Goal: Find specific page/section: Find specific page/section

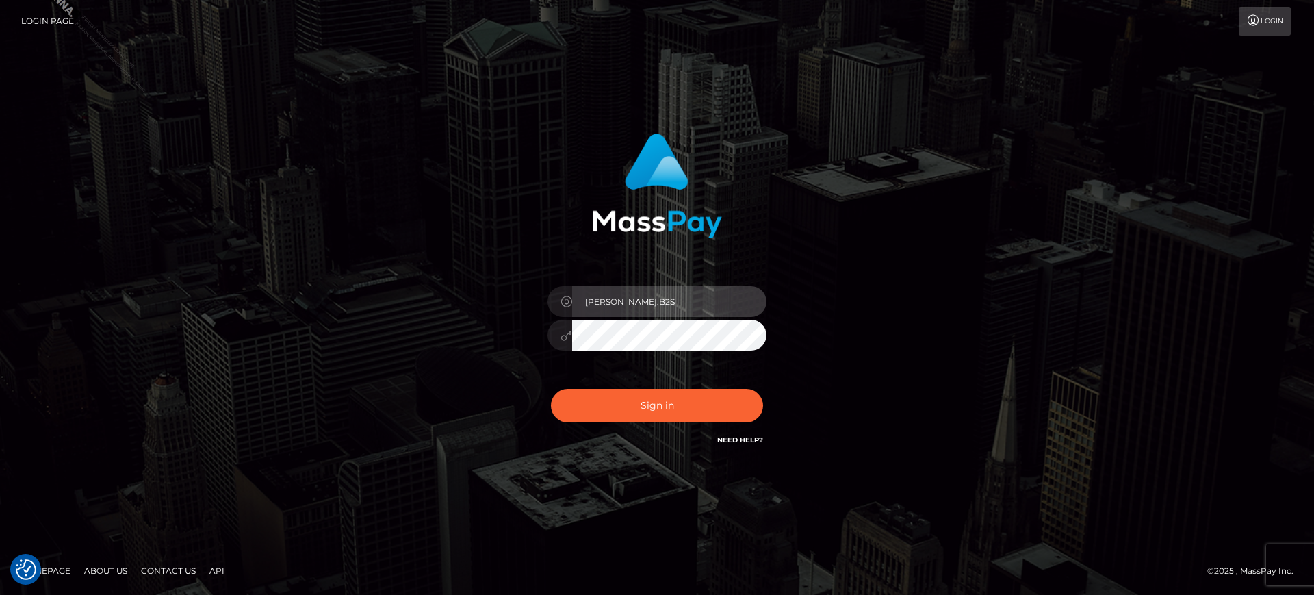
click at [613, 309] on input "marianne.B2S" at bounding box center [669, 301] width 194 height 31
type input "marianne.HM"
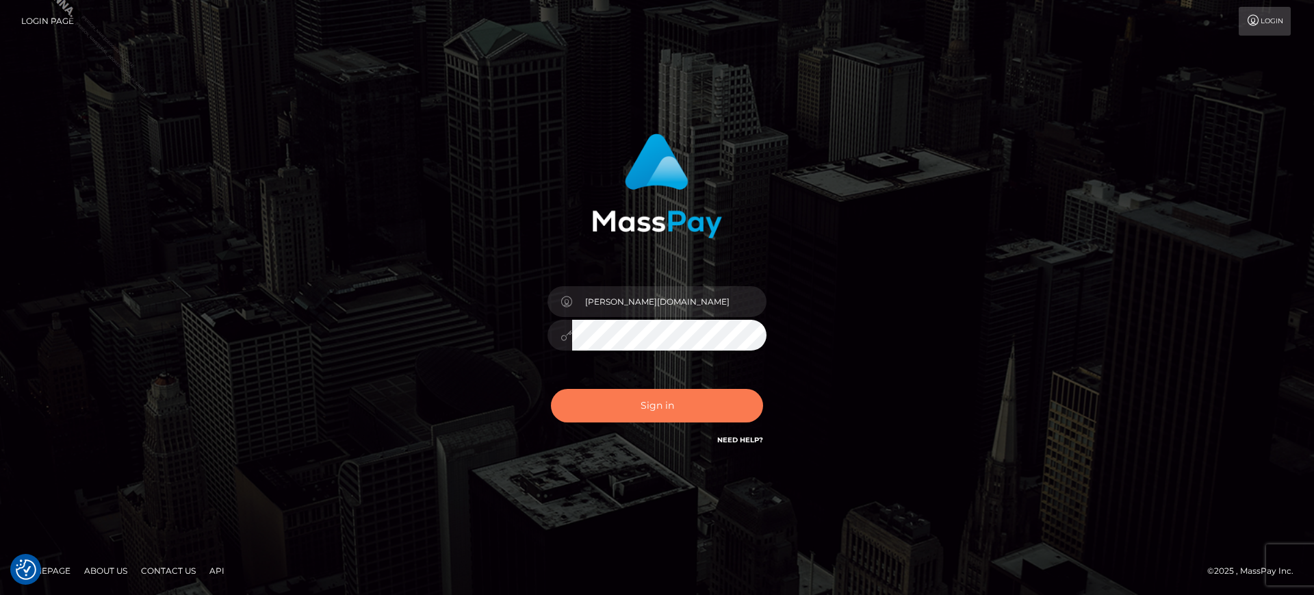
click at [671, 412] on button "Sign in" at bounding box center [657, 406] width 212 height 34
type input "[PERSON_NAME].B2S"
click at [649, 410] on button "Sign in" at bounding box center [657, 406] width 212 height 34
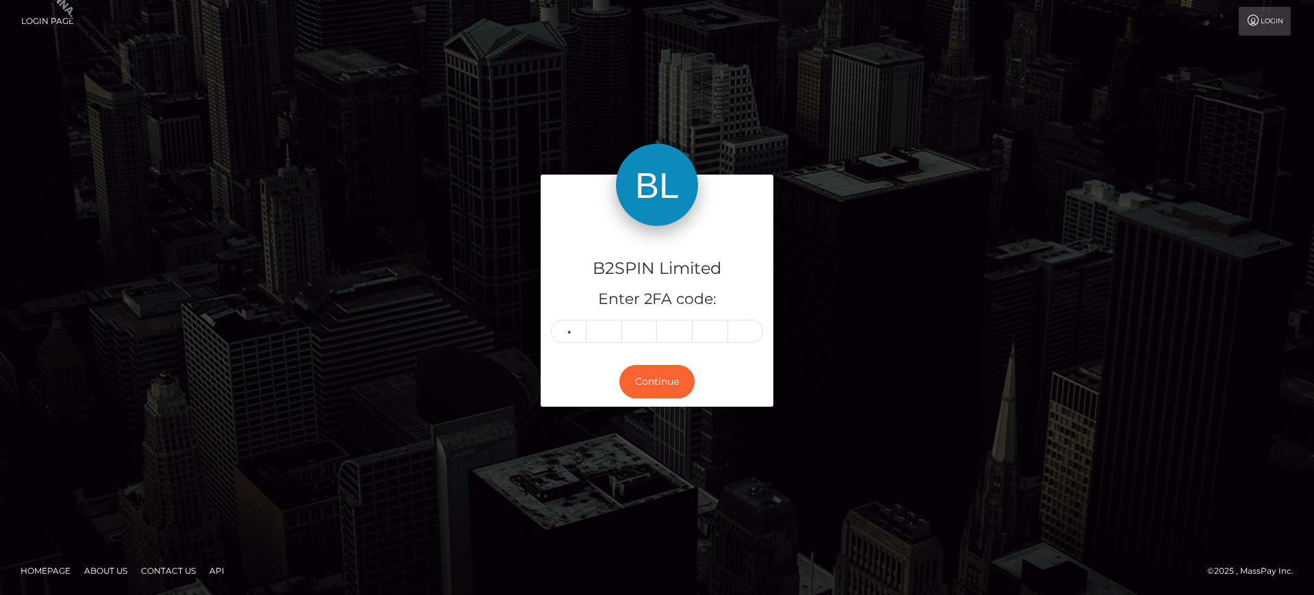
type input "9"
type input "5"
type input "1"
type input "0"
type input "3"
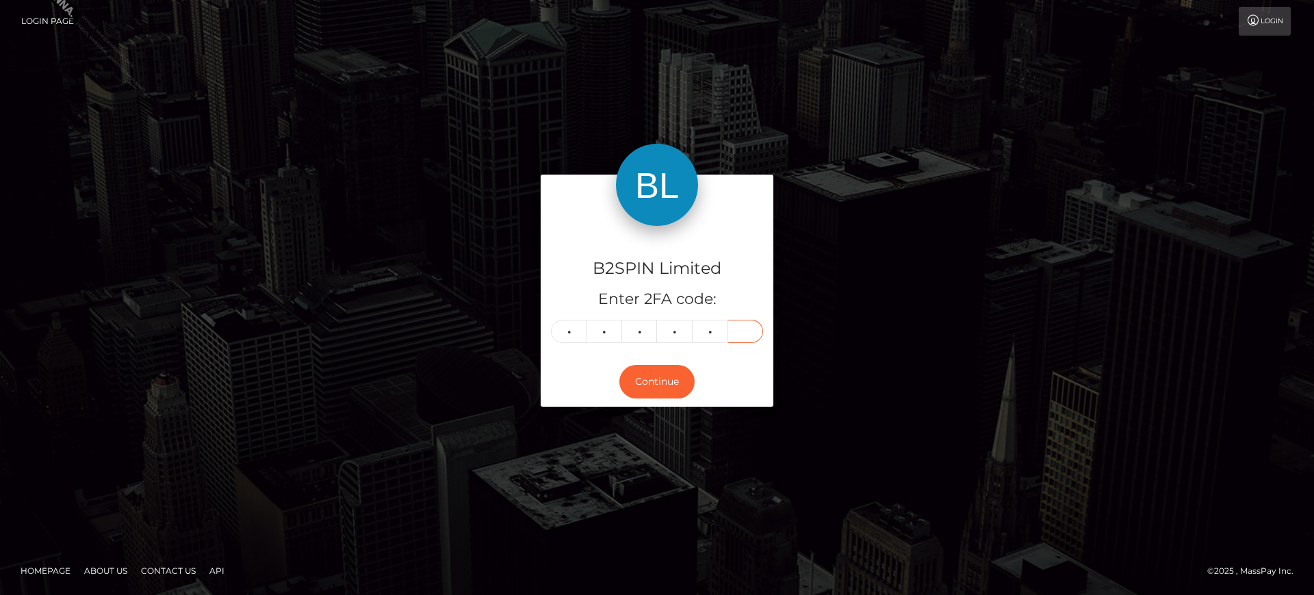
type input "7"
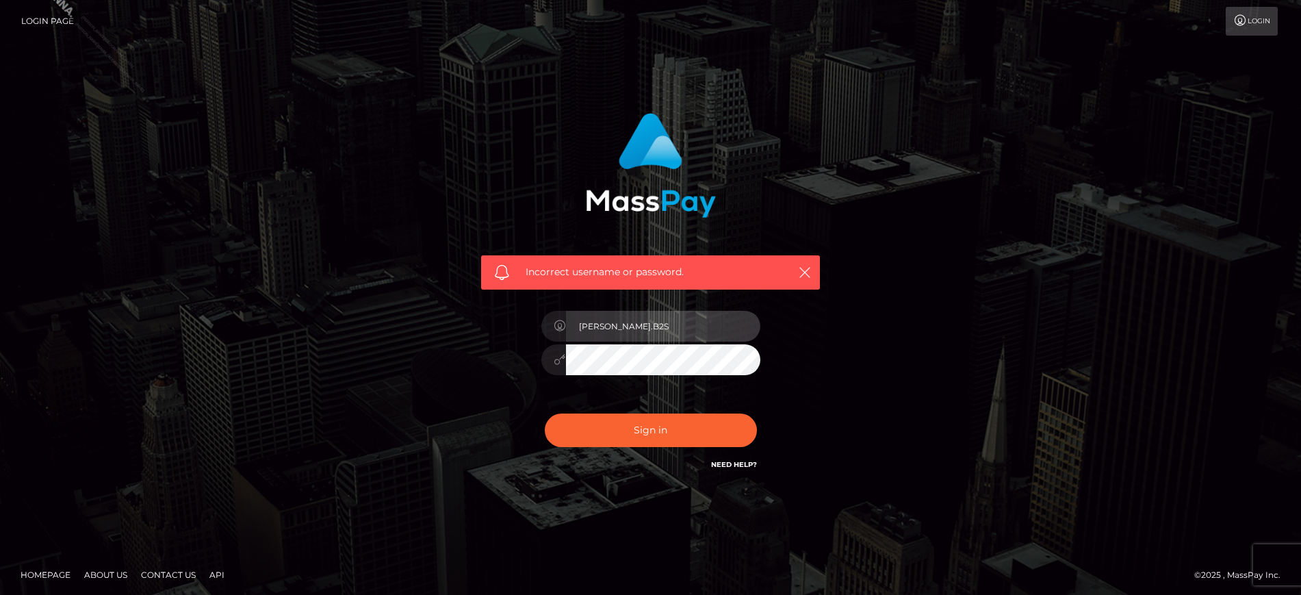
click at [653, 334] on input "marianne.B2S" at bounding box center [663, 326] width 194 height 31
type input "marianne.HM"
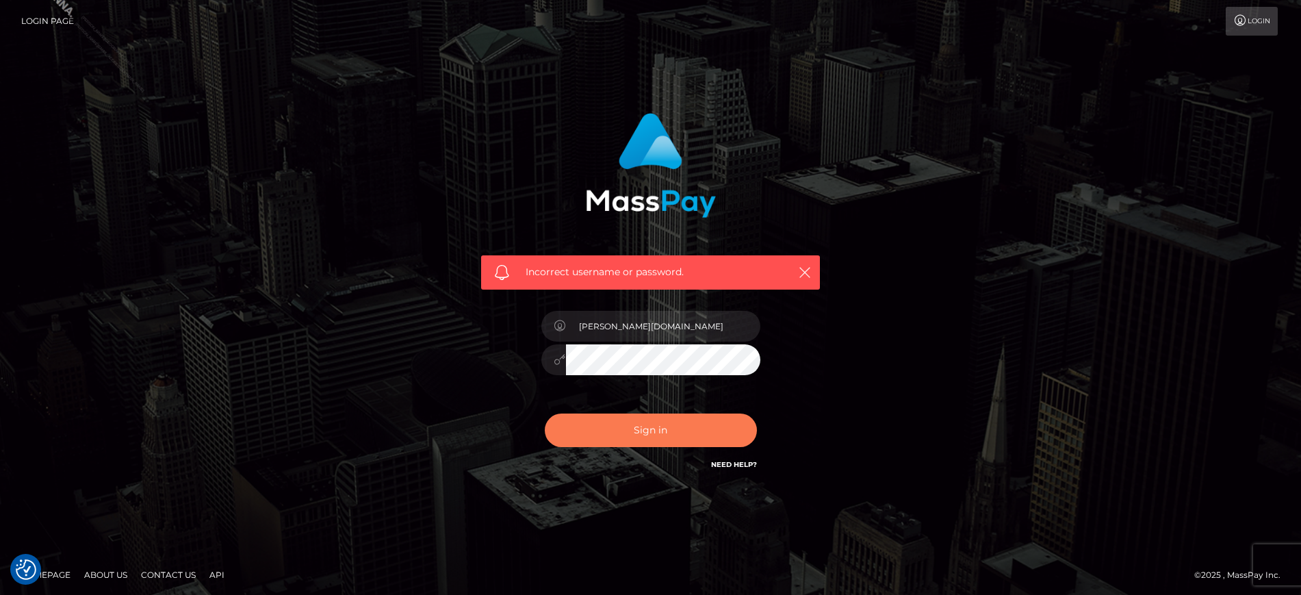
click at [662, 432] on button "Sign in" at bounding box center [651, 430] width 212 height 34
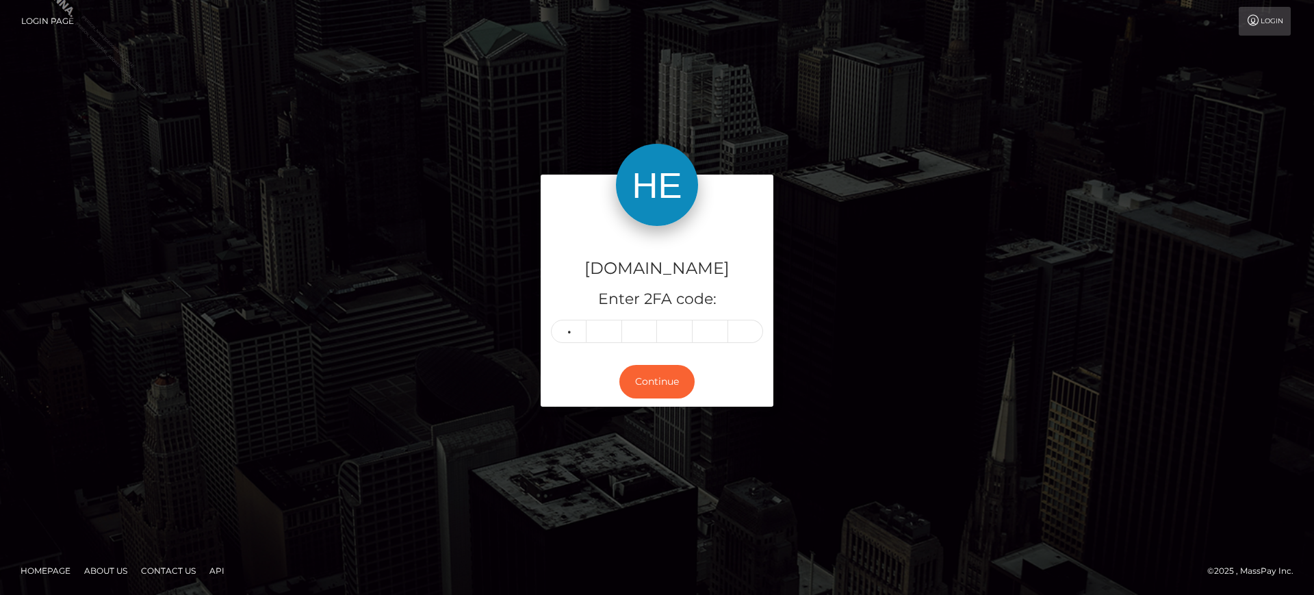
type input "5"
type input "9"
type input "7"
type input "9"
type input "1"
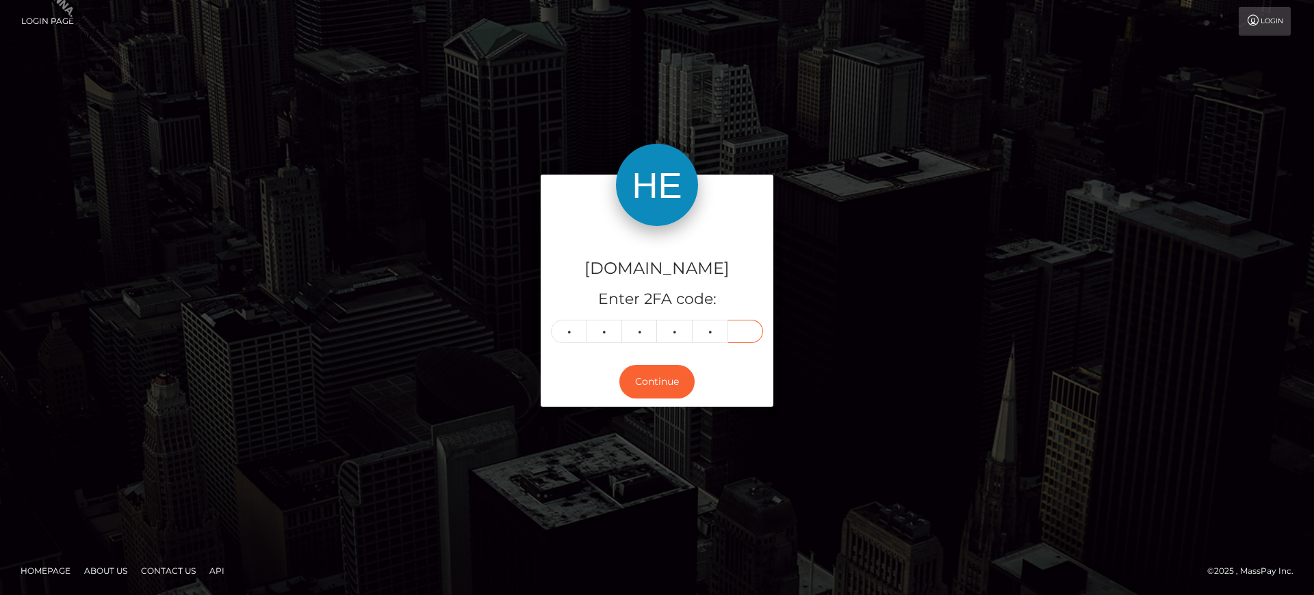
type input "4"
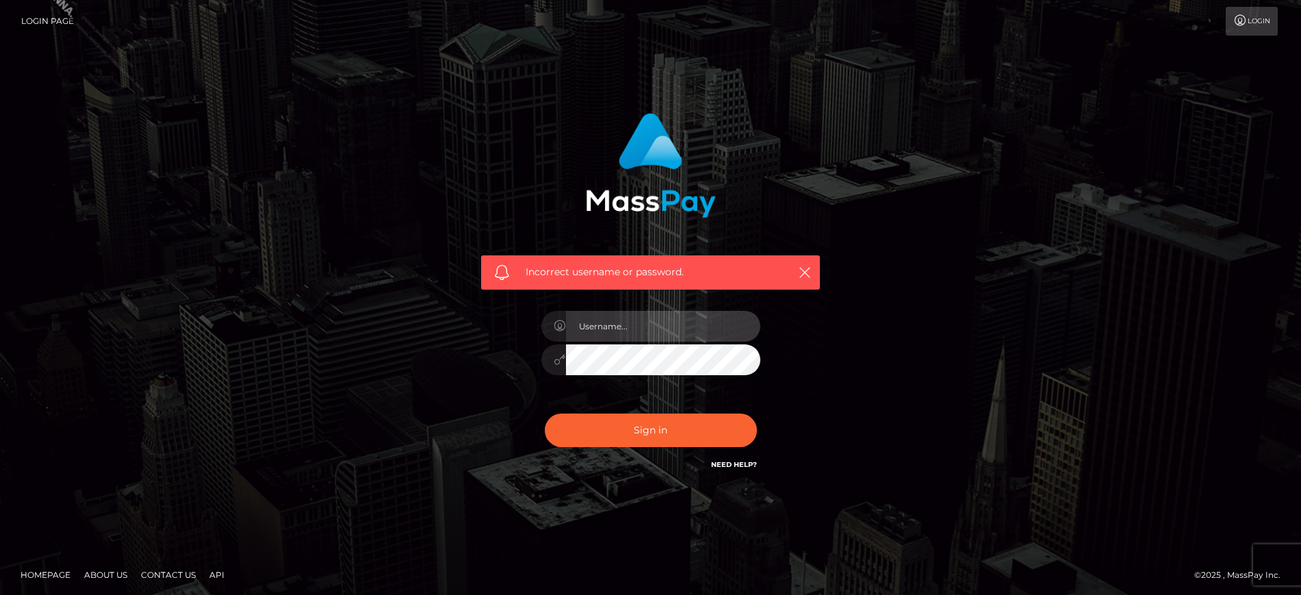
type input "marianne.HM"
click at [680, 325] on input "marianne.HM" at bounding box center [663, 326] width 194 height 31
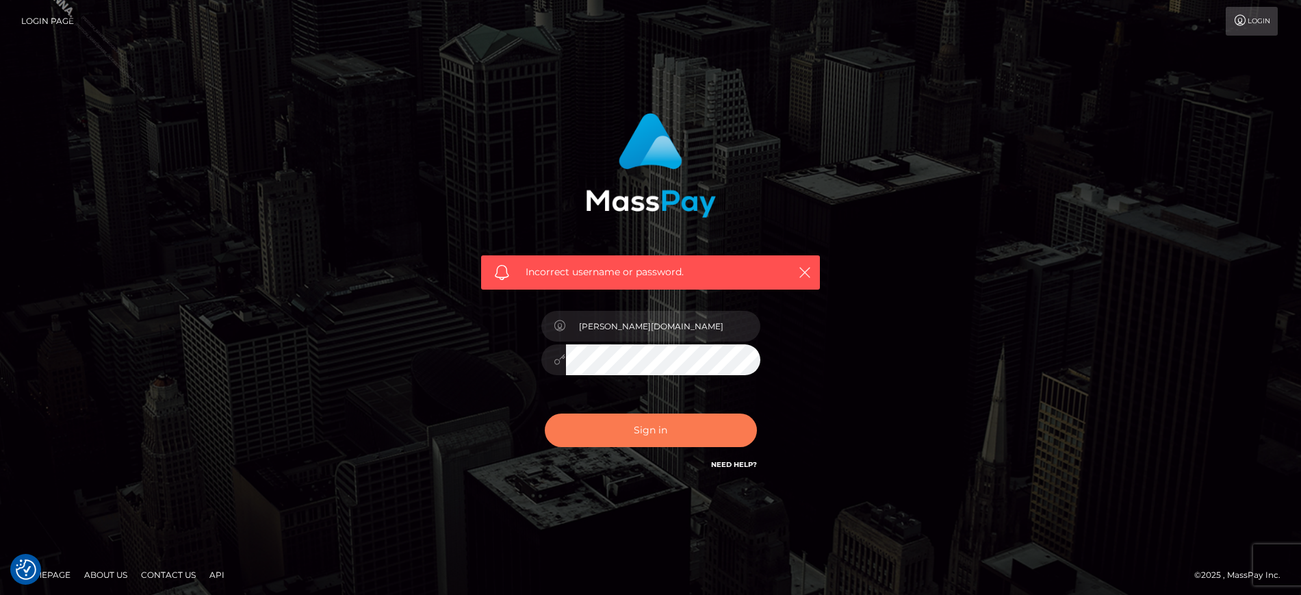
click at [650, 422] on button "Sign in" at bounding box center [651, 430] width 212 height 34
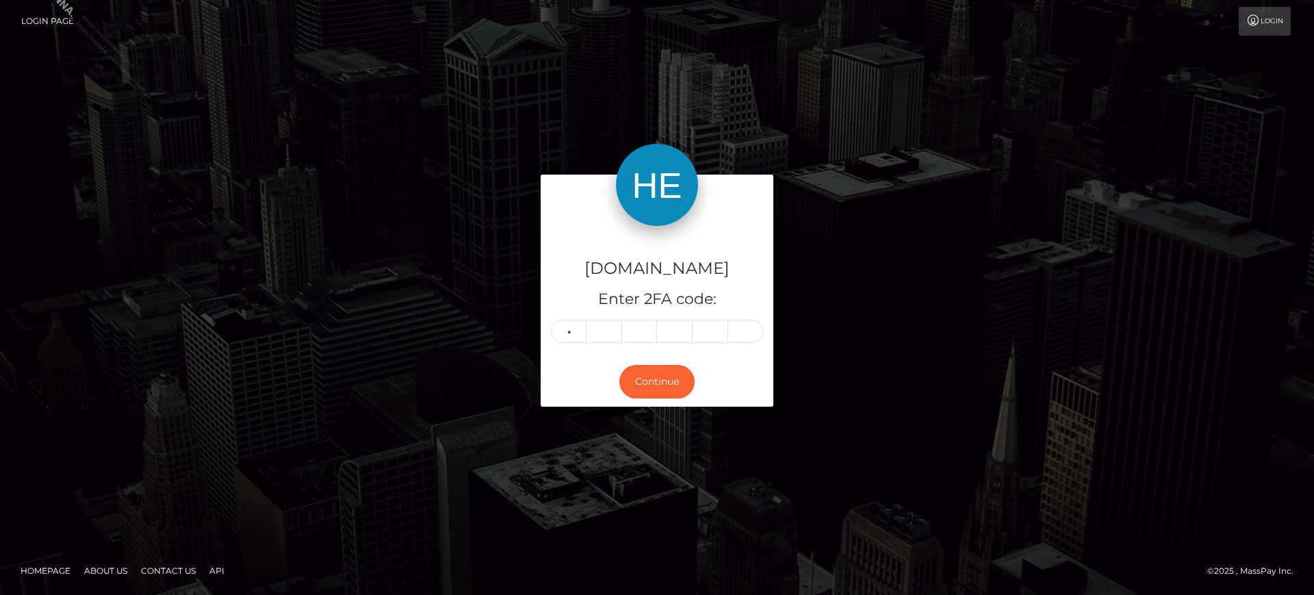
type input "5"
type input "7"
type input "3"
type input "9"
type input "1"
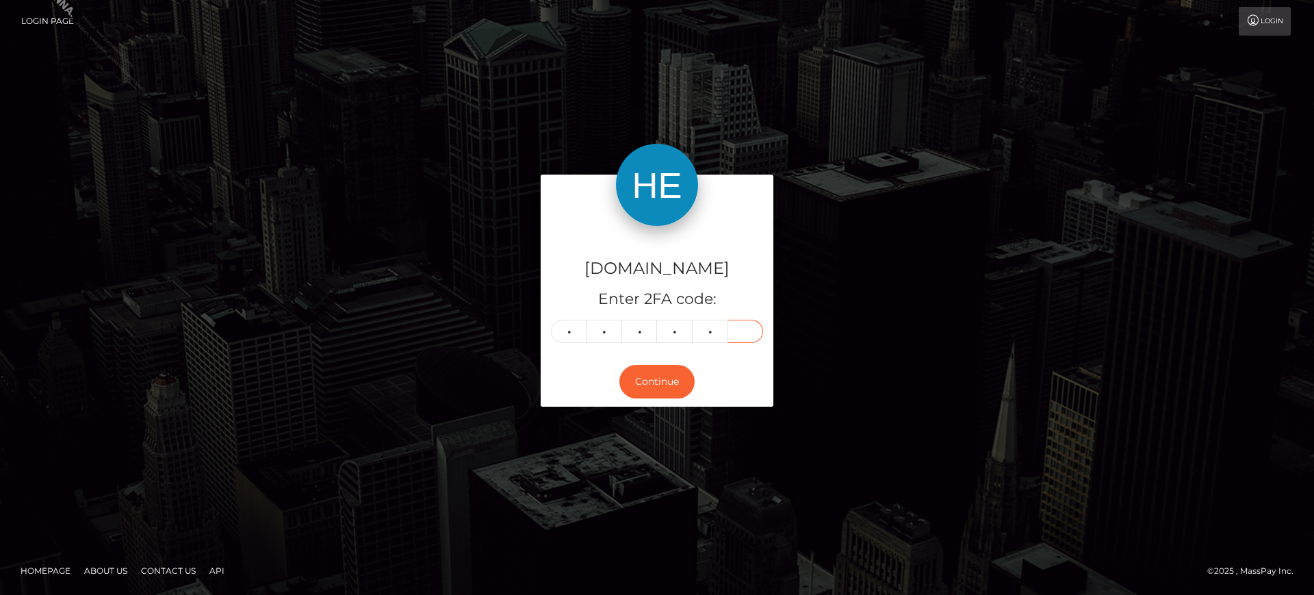
type input "4"
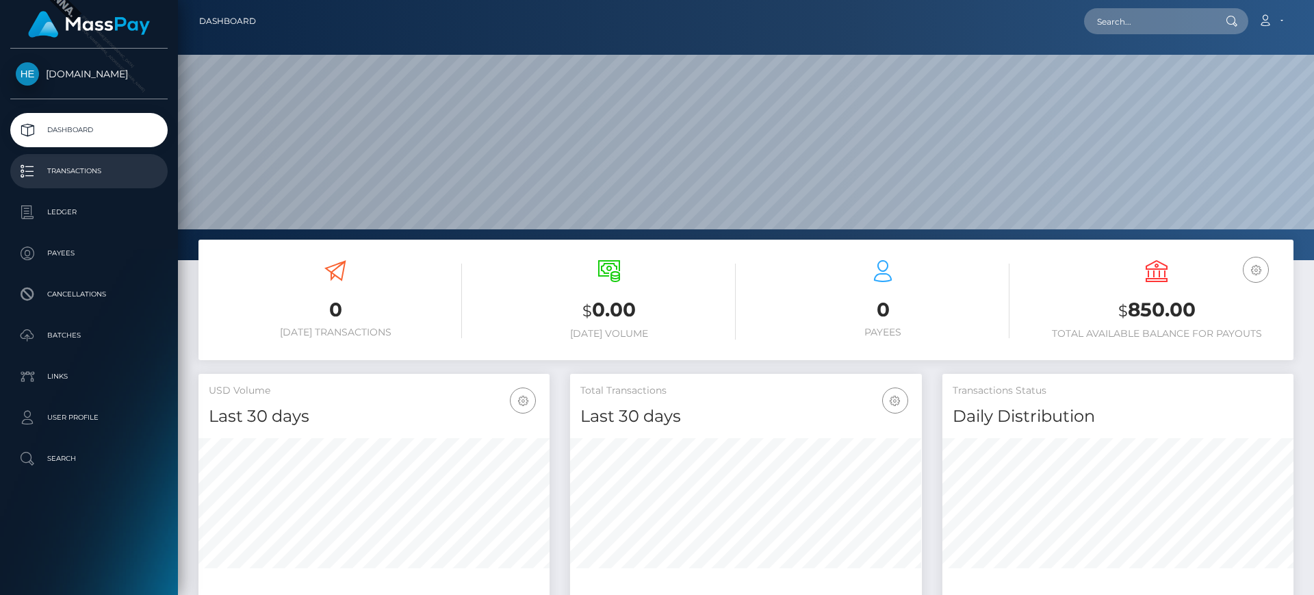
scroll to position [243, 352]
click at [57, 166] on p "Transactions" at bounding box center [89, 171] width 146 height 21
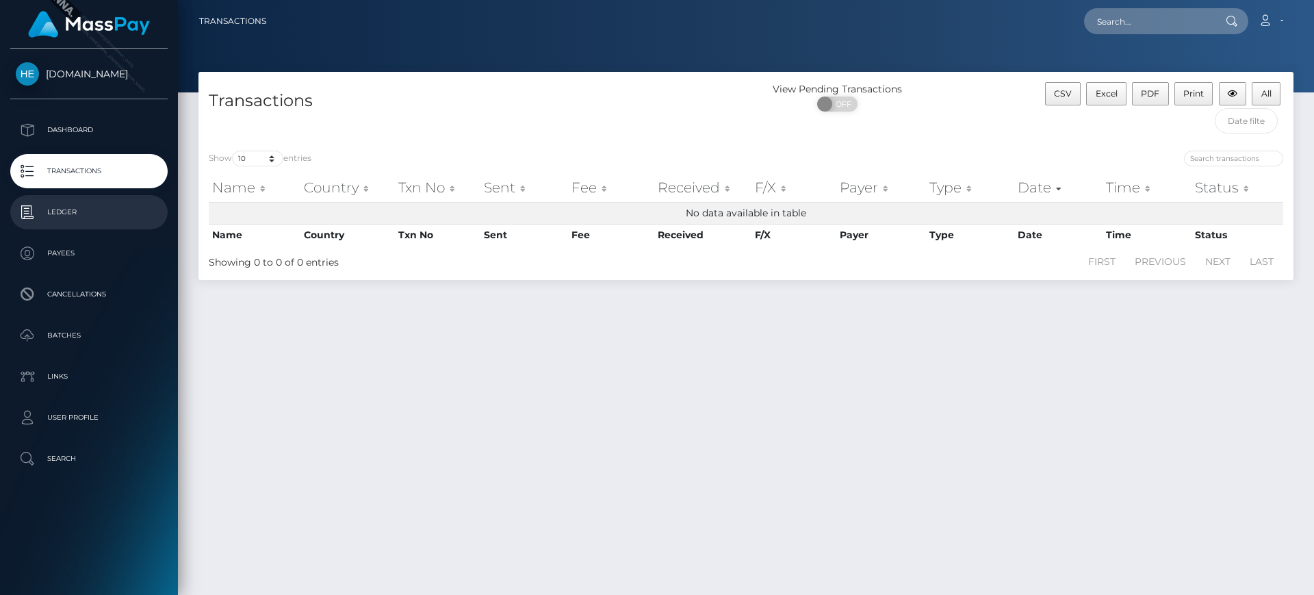
click at [109, 211] on p "Ledger" at bounding box center [89, 212] width 146 height 21
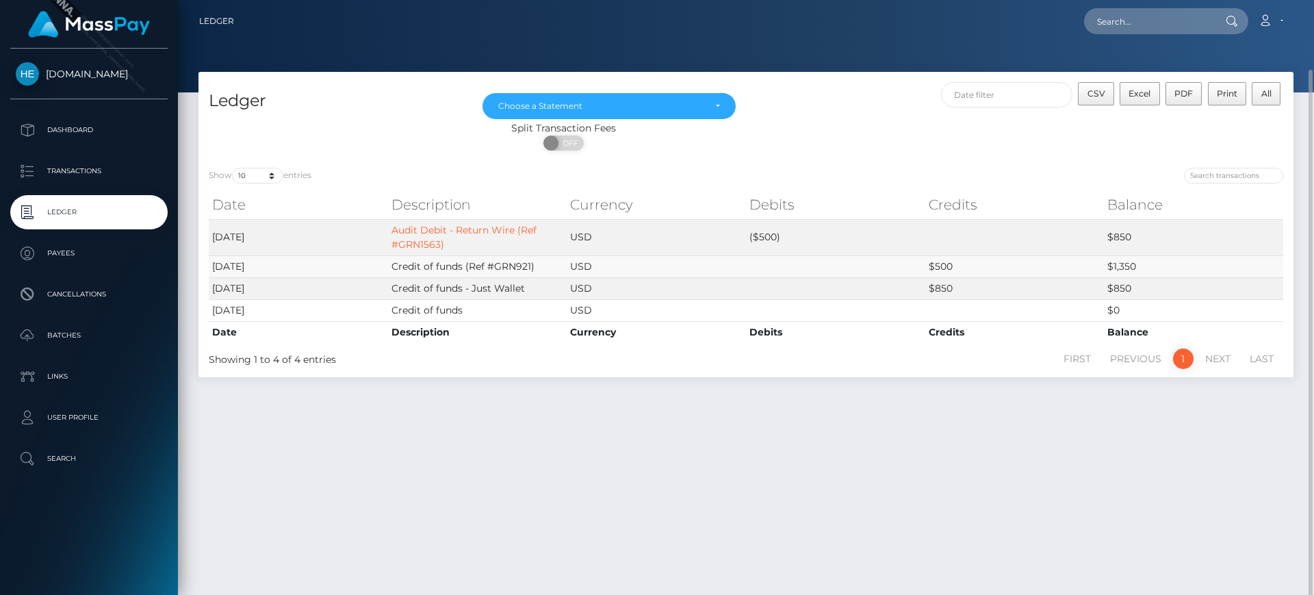
scroll to position [36, 0]
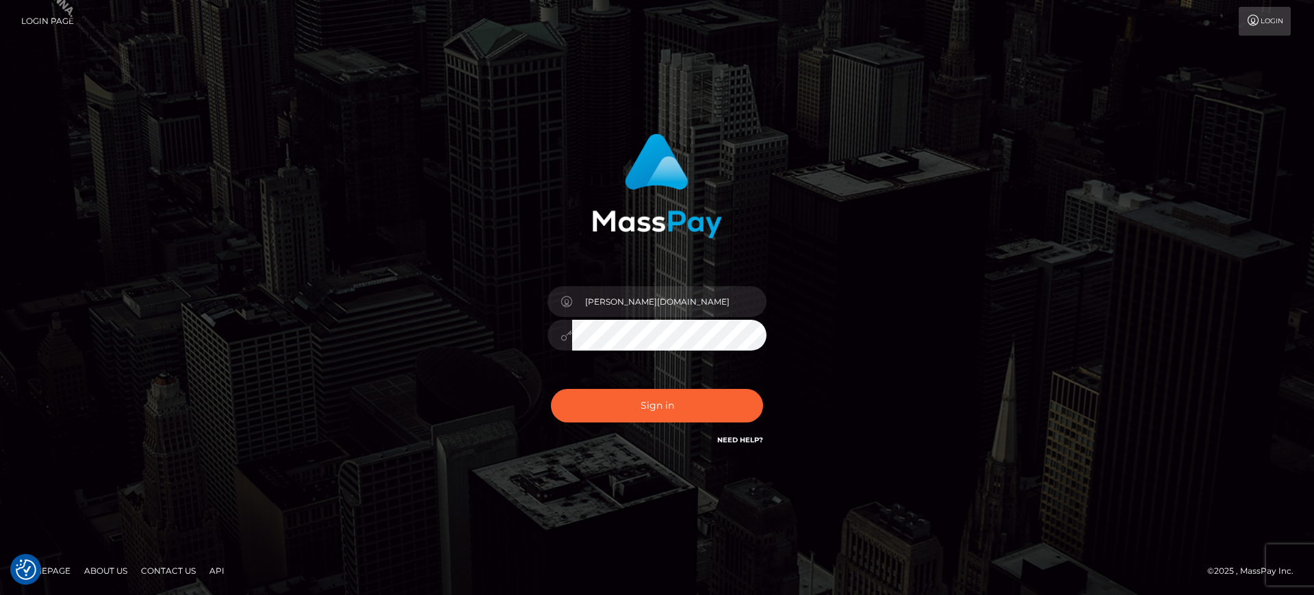
click at [929, 266] on div "marianne.HM Sign in" at bounding box center [657, 297] width 780 height 348
click at [682, 292] on input "marianne.HM" at bounding box center [669, 301] width 194 height 31
type input "marianne.ML"
click at [690, 413] on button "Sign in" at bounding box center [657, 406] width 212 height 34
click at [656, 407] on button "Sign in" at bounding box center [657, 406] width 212 height 34
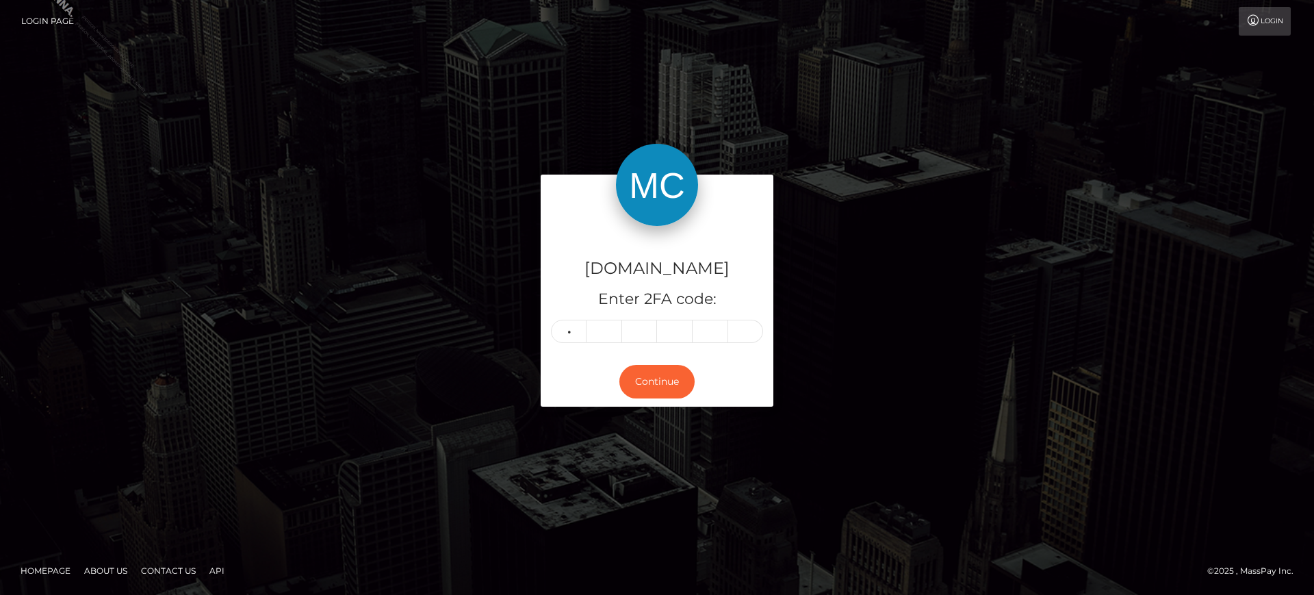
type input "5"
type input "4"
type input "2"
type input "3"
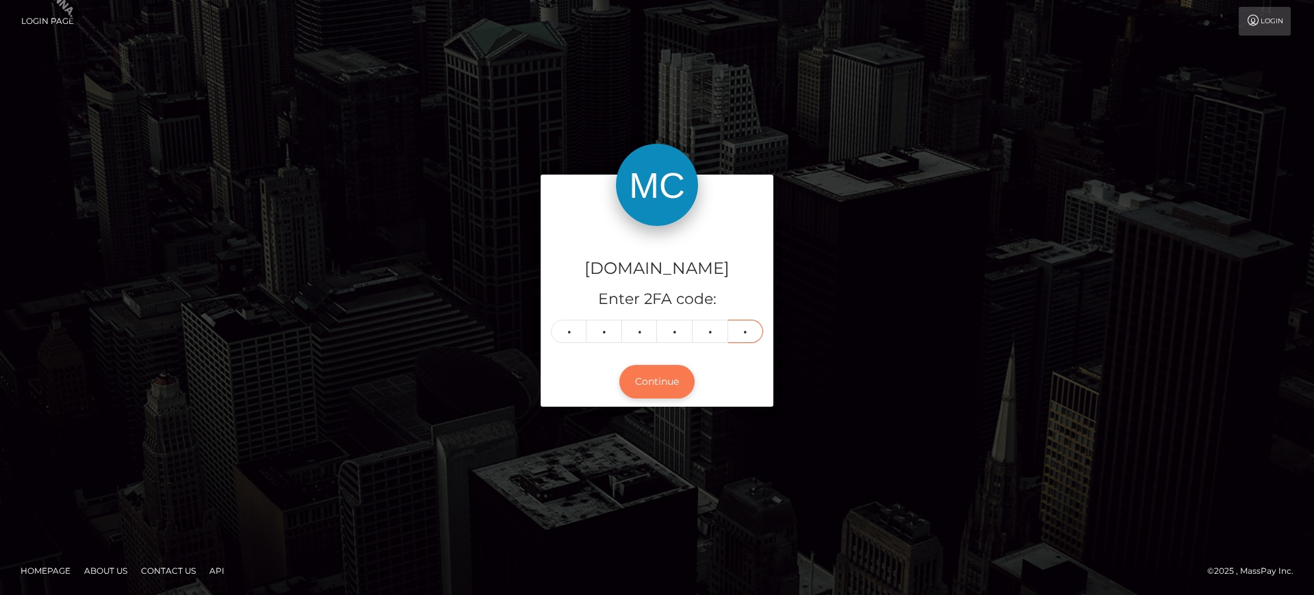
type input "1"
click at [659, 389] on button "Continue" at bounding box center [656, 382] width 75 height 34
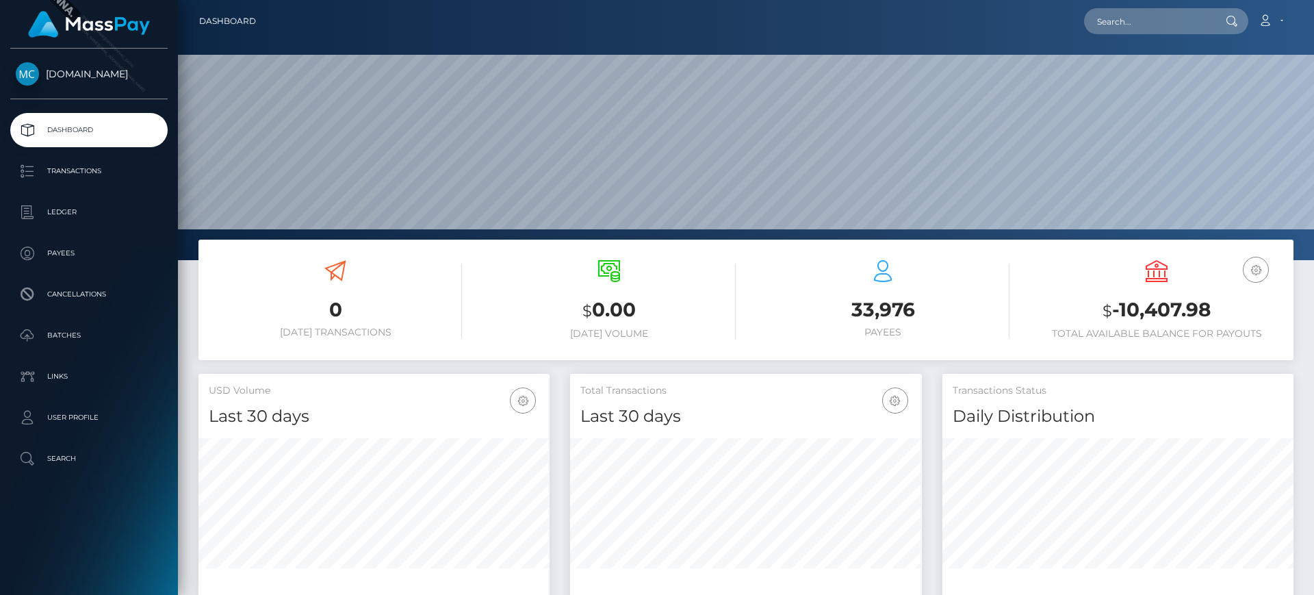
scroll to position [243, 352]
click at [88, 199] on link "Ledger" at bounding box center [88, 212] width 157 height 34
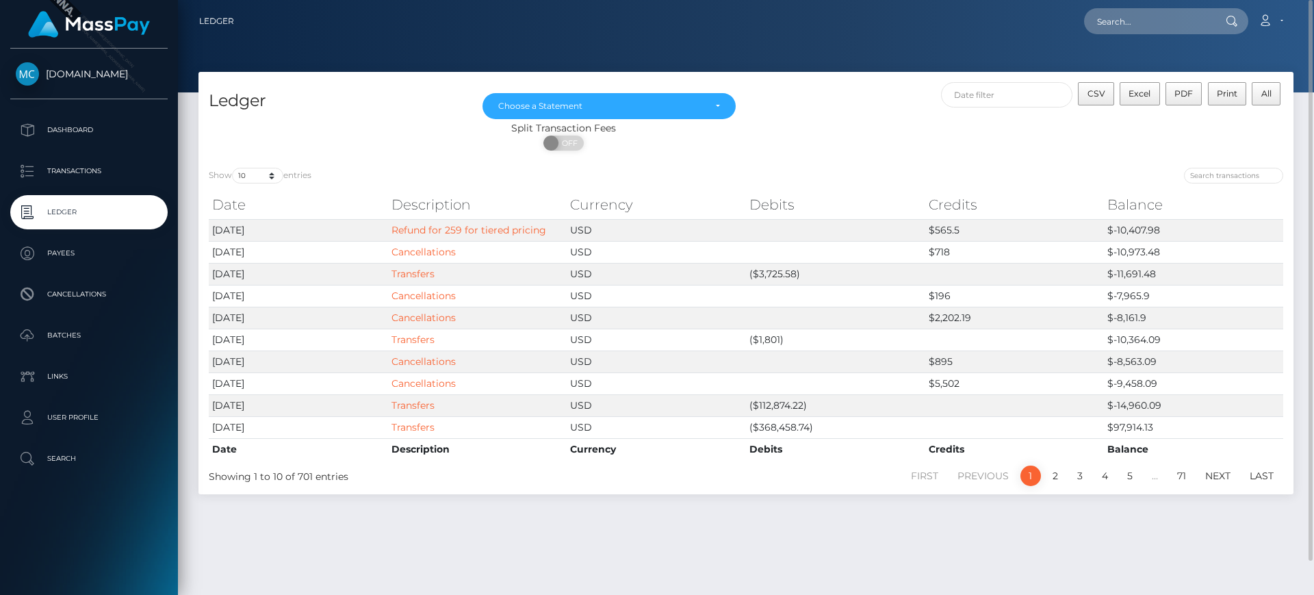
click at [943, 172] on div at bounding box center [1019, 177] width 527 height 19
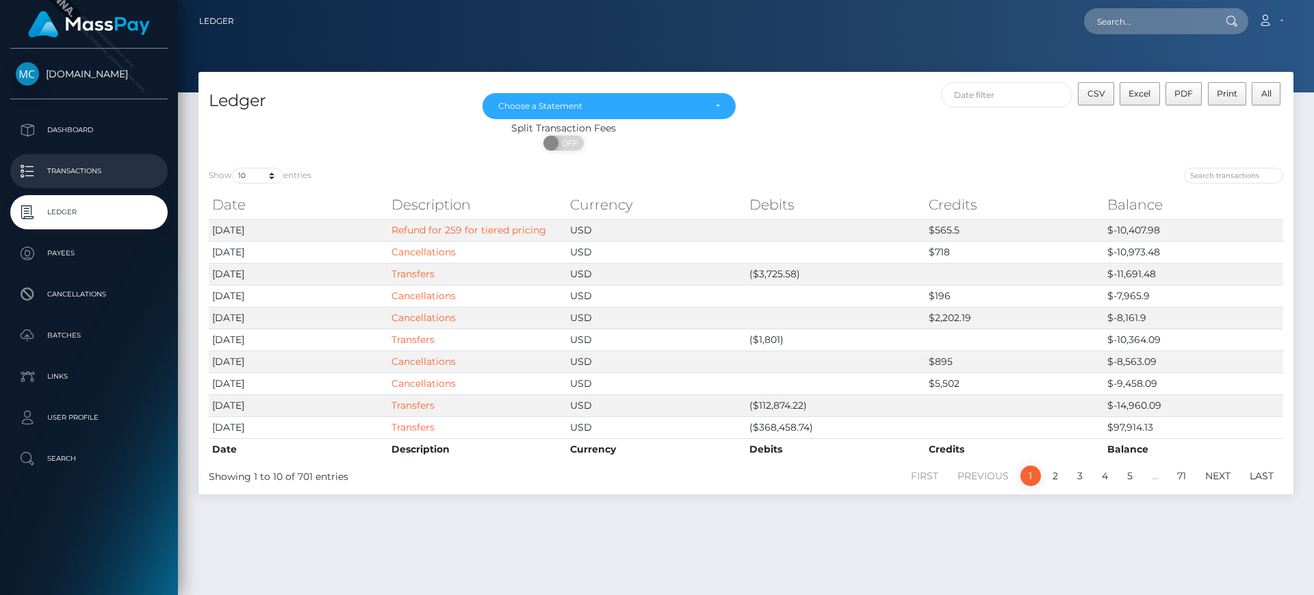
click at [109, 157] on link "Transactions" at bounding box center [88, 171] width 157 height 34
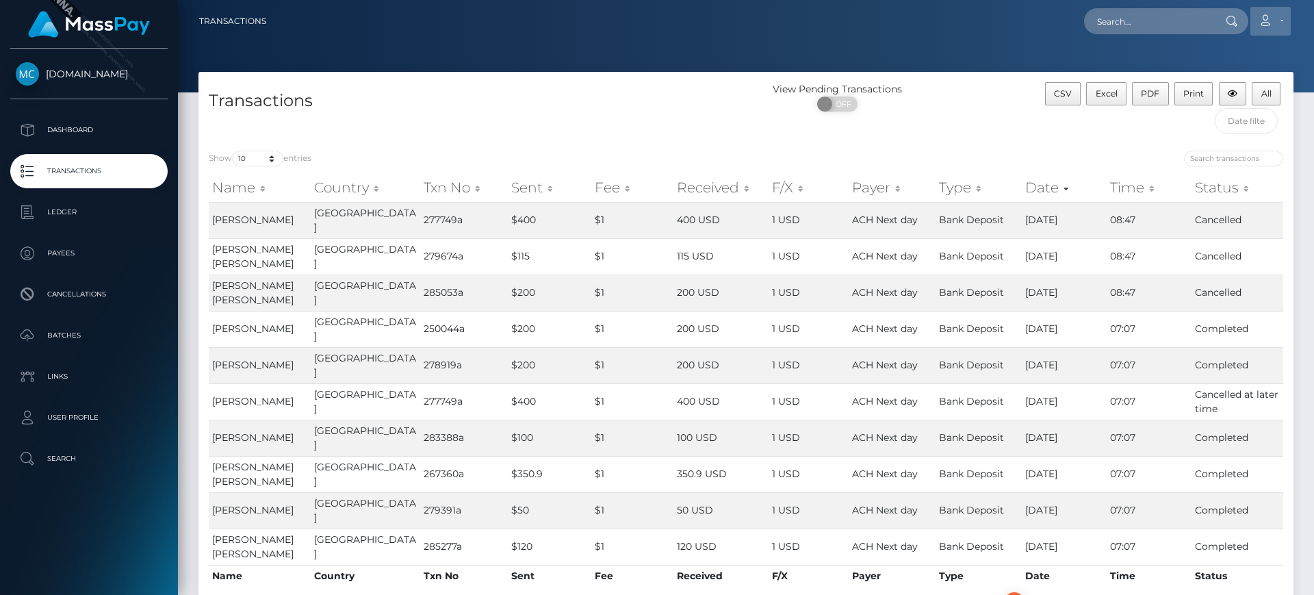
click at [1274, 18] on link "Account" at bounding box center [1270, 21] width 40 height 29
click at [1224, 87] on link "Logout" at bounding box center [1237, 87] width 109 height 25
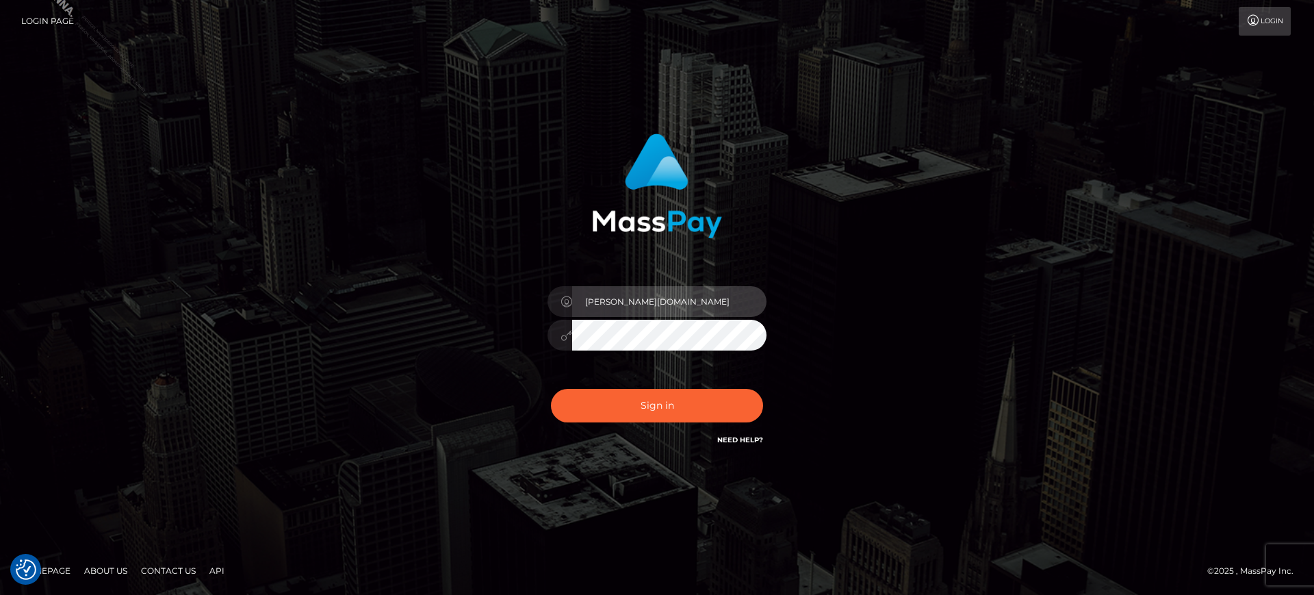
click at [676, 310] on input "[PERSON_NAME][DOMAIN_NAME]" at bounding box center [669, 301] width 194 height 31
type input "[PERSON_NAME].SF"
click at [681, 427] on div "Sign in Need Help?" at bounding box center [656, 410] width 239 height 61
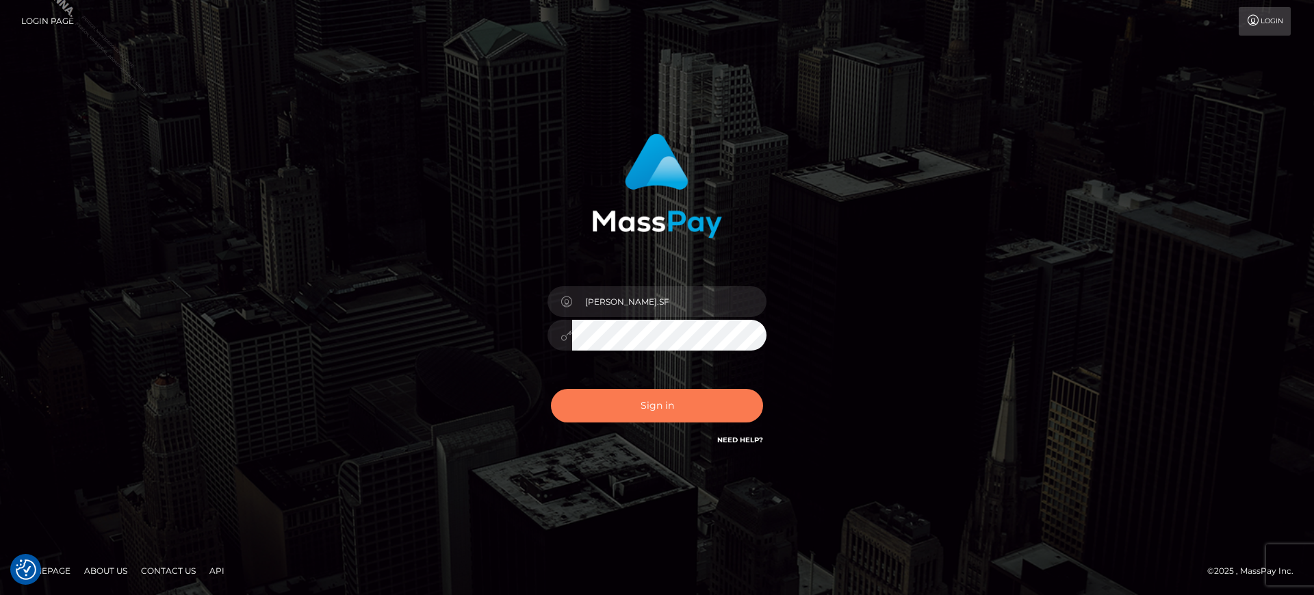
click at [683, 406] on button "Sign in" at bounding box center [657, 406] width 212 height 34
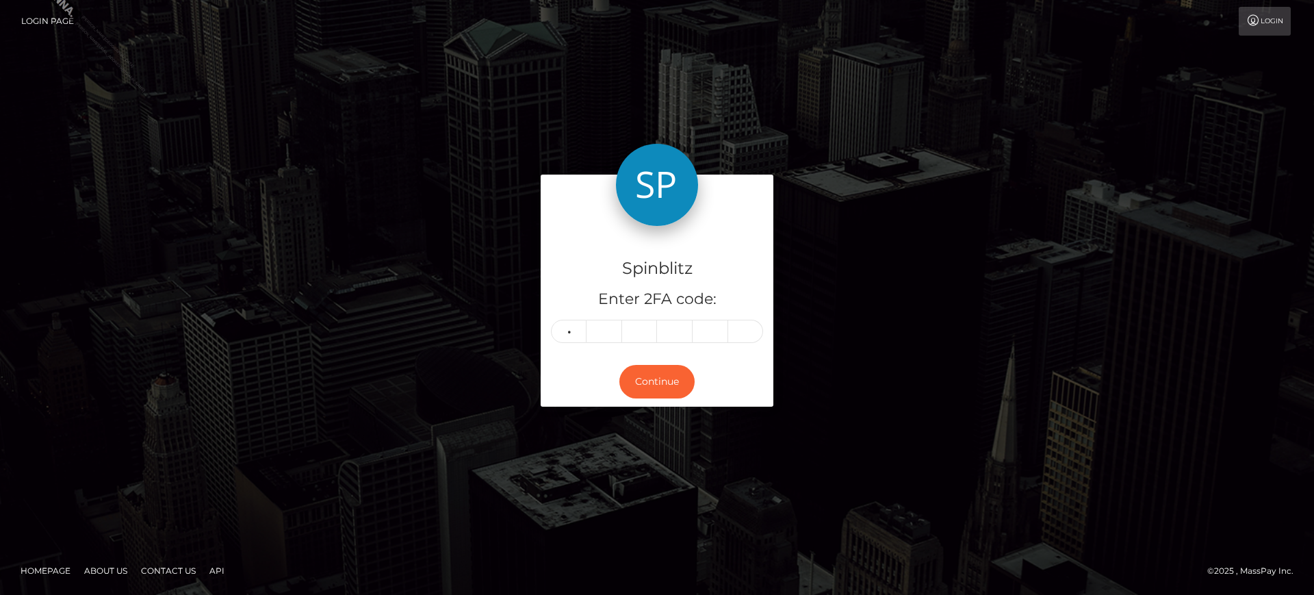
type input "8"
type input "1"
type input "8"
type input "6"
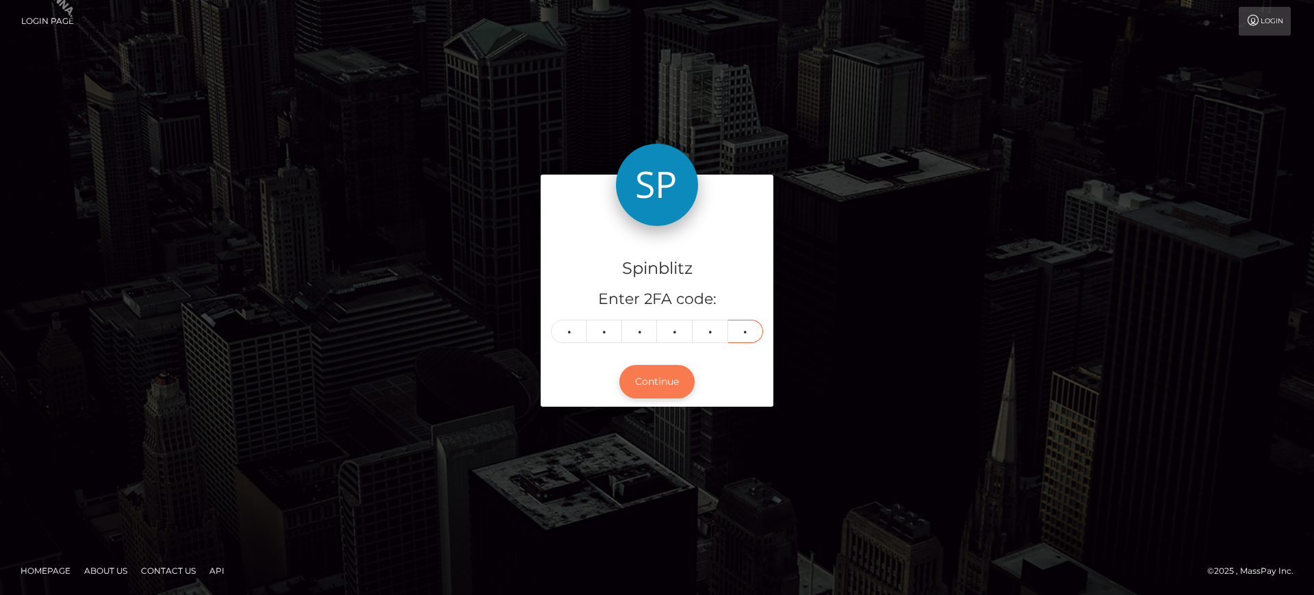
type input "2"
click at [657, 369] on button "Continue" at bounding box center [656, 382] width 75 height 34
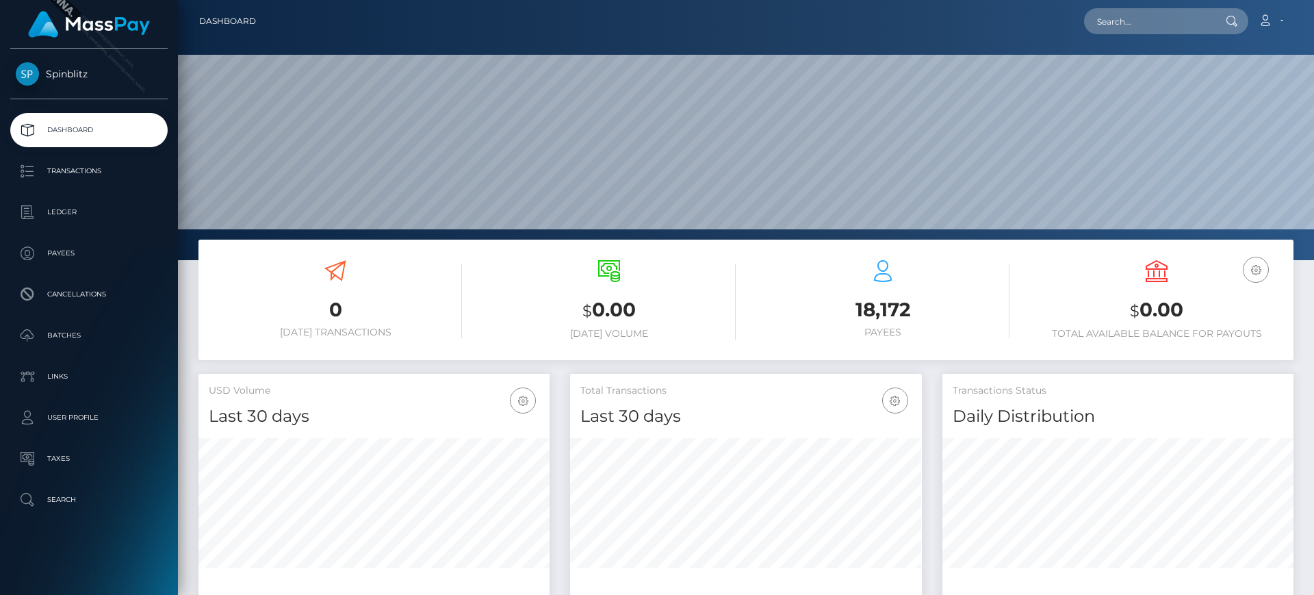
scroll to position [243, 352]
click at [87, 209] on p "Ledger" at bounding box center [89, 212] width 146 height 21
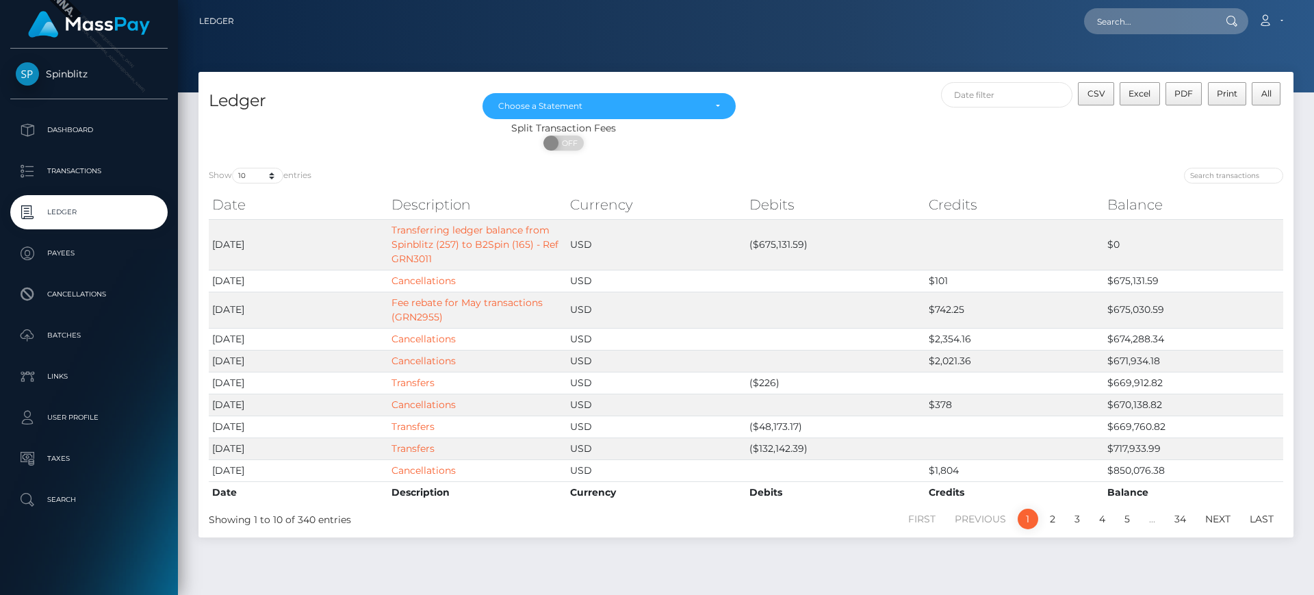
click at [900, 142] on div "ON OFF" at bounding box center [563, 146] width 730 height 22
click at [415, 94] on h4 "Ledger" at bounding box center [335, 101] width 253 height 24
click at [125, 174] on p "Transactions" at bounding box center [89, 171] width 146 height 21
